Goal: Ask a question

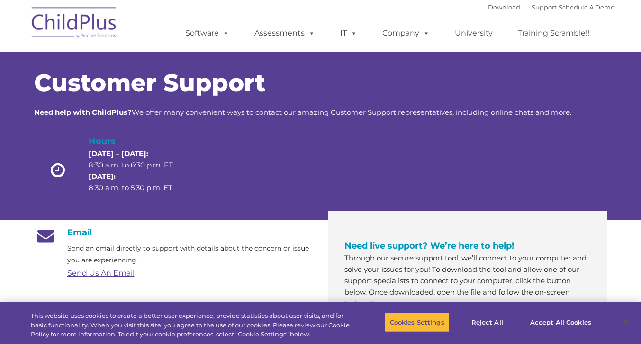
click at [98, 273] on link "Send Us An Email" at bounding box center [100, 272] width 67 height 9
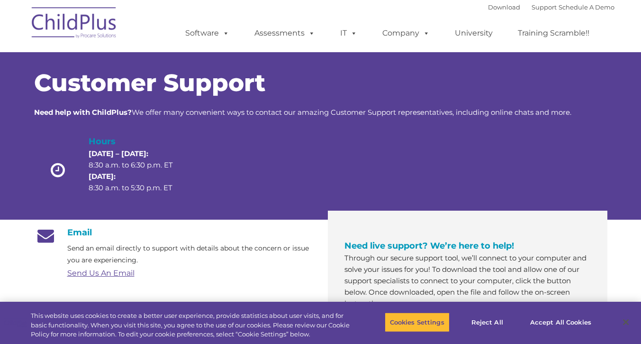
click at [108, 273] on link "Send Us An Email" at bounding box center [100, 272] width 67 height 9
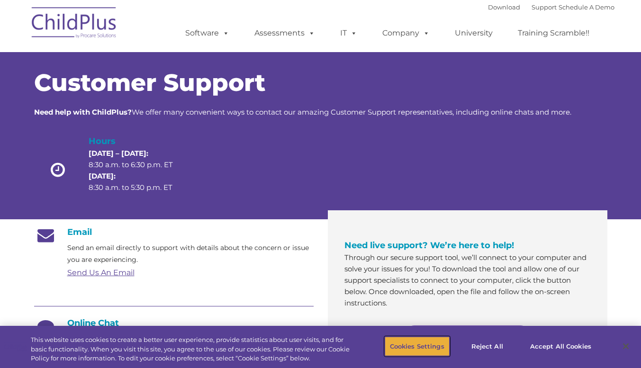
click at [431, 344] on button "Cookies Settings" at bounding box center [417, 346] width 65 height 20
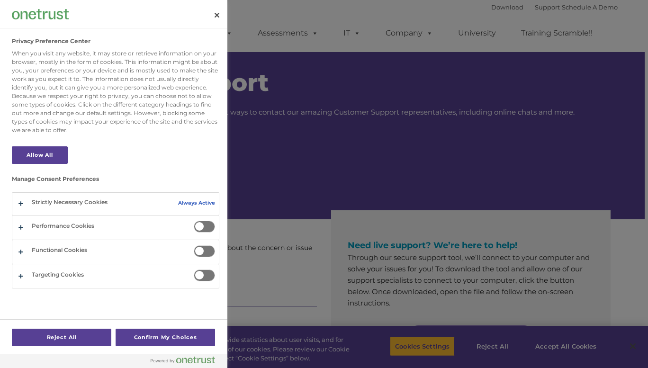
click at [554, 344] on div at bounding box center [324, 184] width 648 height 368
click at [36, 157] on button "Allow All" at bounding box center [40, 155] width 56 height 18
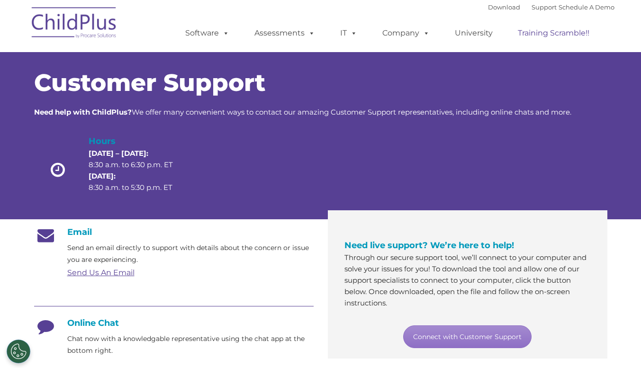
click at [526, 31] on link "Training Scramble!!" at bounding box center [553, 33] width 90 height 19
click at [532, 9] on link "Support" at bounding box center [544, 7] width 25 height 8
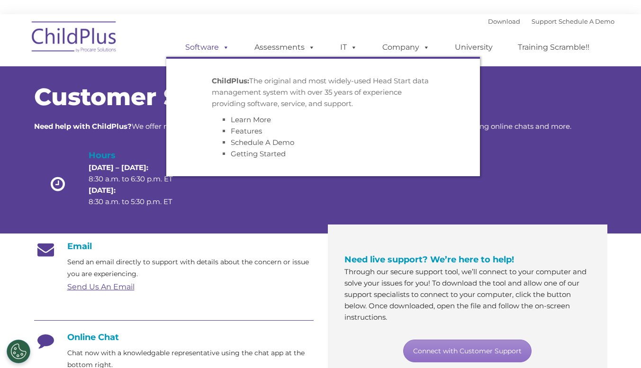
click at [200, 46] on link "Software" at bounding box center [207, 47] width 63 height 19
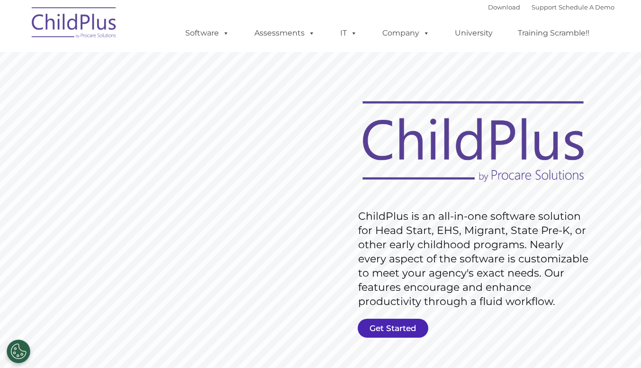
click at [391, 326] on link "Get Started" at bounding box center [393, 328] width 71 height 19
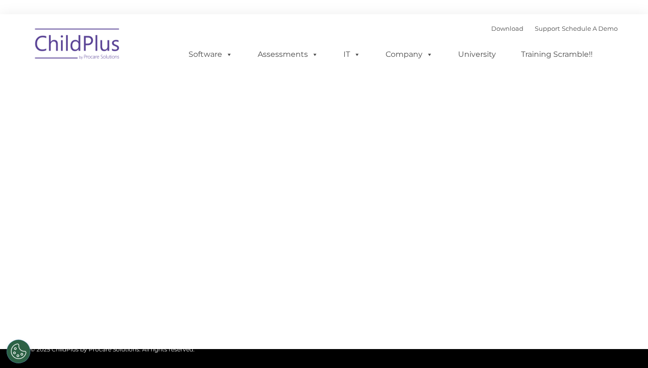
type input ""
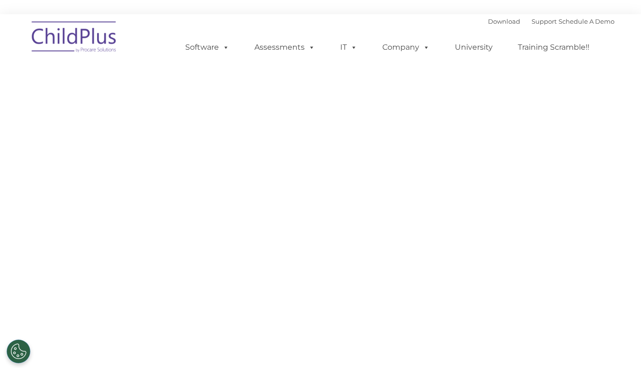
select select "MEDIUM"
